Goal: Task Accomplishment & Management: Complete application form

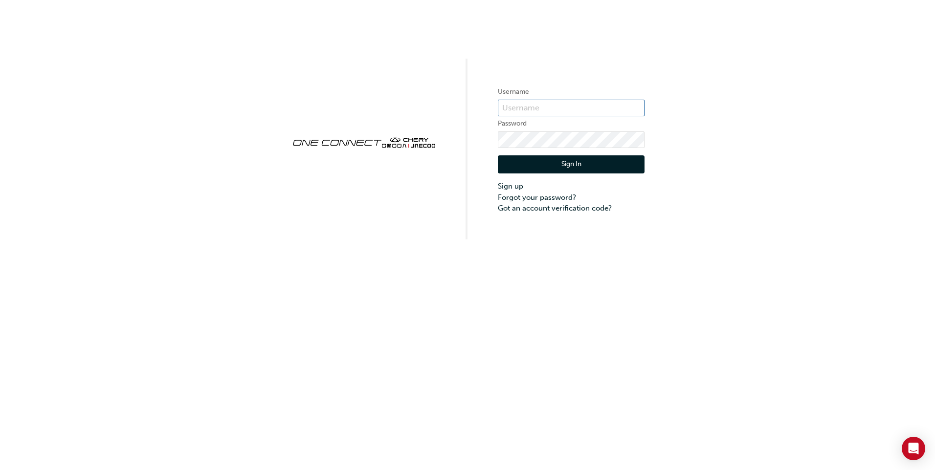
click at [522, 109] on input "text" at bounding box center [571, 108] width 147 height 17
type input "ONE00259"
click at [496, 144] on div "Username ONE00259 Password Sign In Sign up Forgot your password? Got an account…" at bounding box center [467, 120] width 935 height 240
click at [513, 109] on input "text" at bounding box center [571, 108] width 147 height 17
type input "ONE00259"
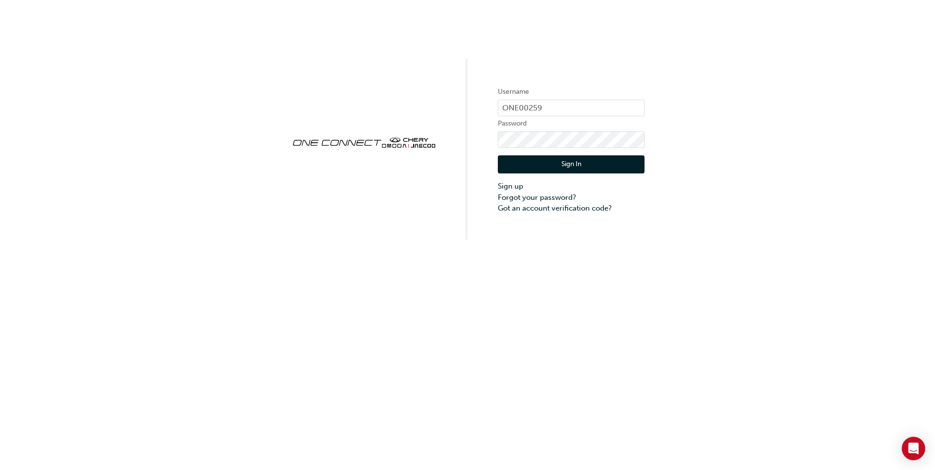
click at [544, 167] on button "Sign In" at bounding box center [571, 164] width 147 height 19
